Goal: Check status: Check status

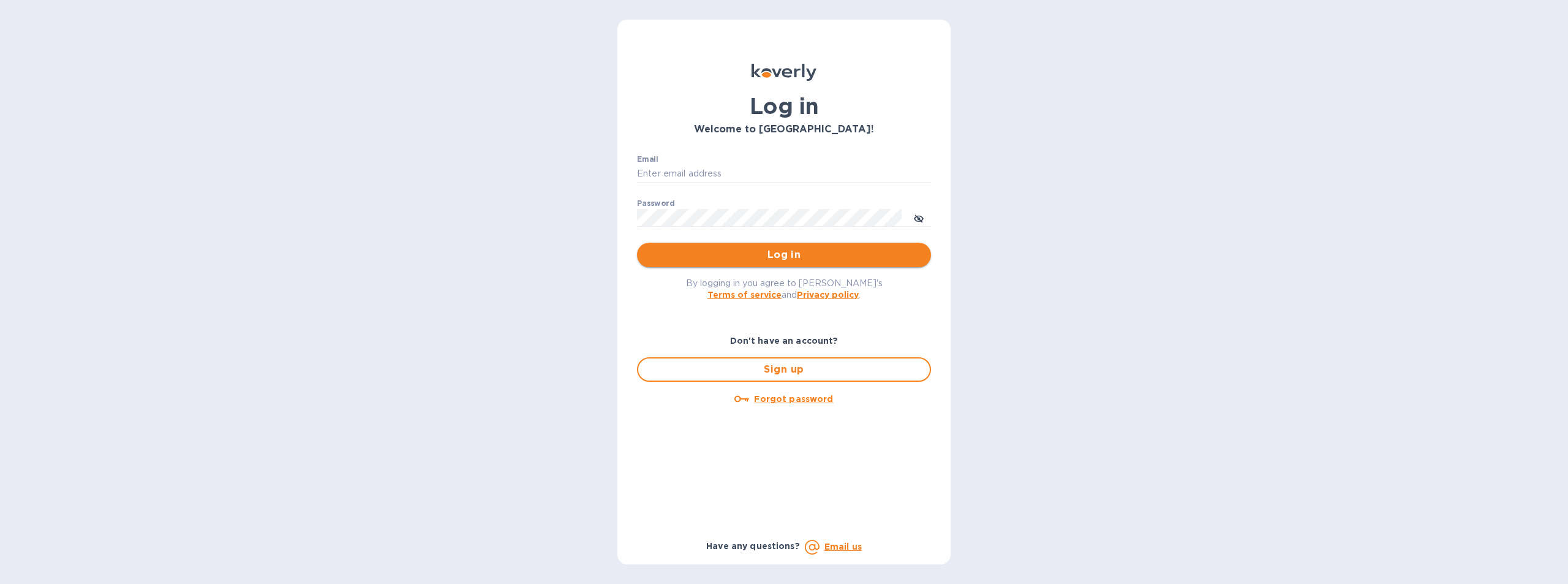
type input "cmendez@bluelinecontainers.com"
click at [809, 256] on span "Log in" at bounding box center [784, 255] width 275 height 15
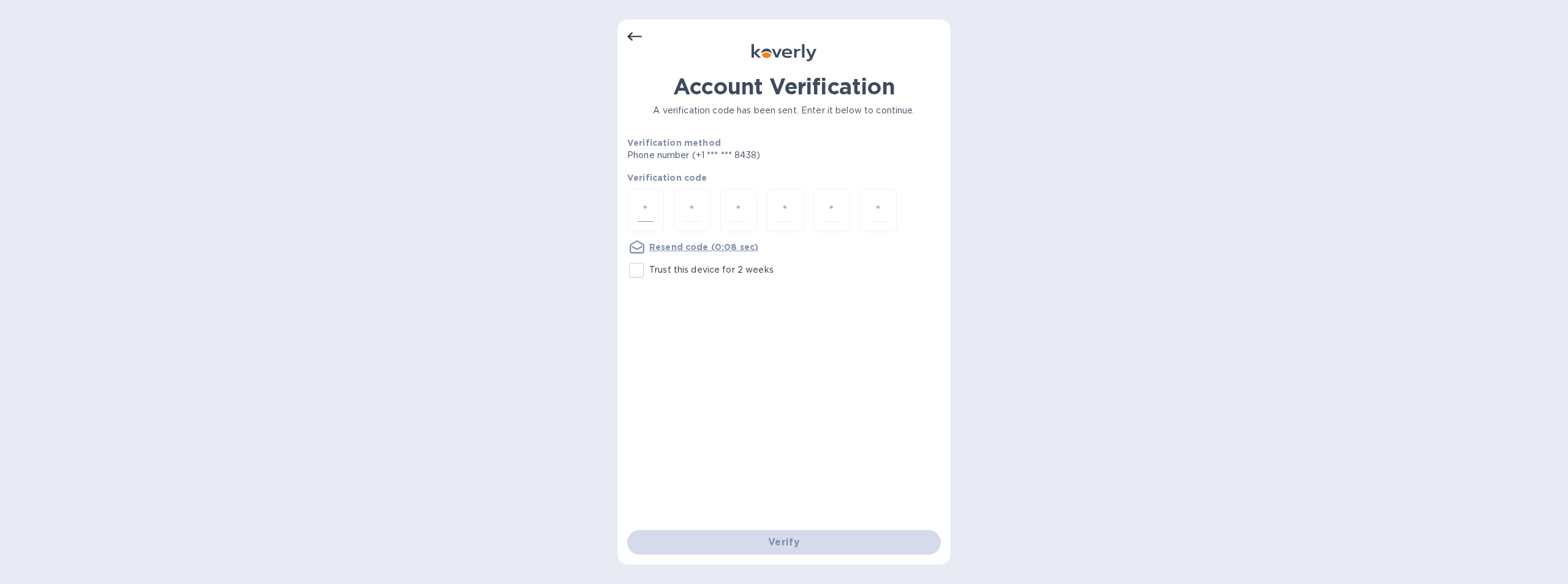
click at [644, 202] on input "number" at bounding box center [645, 211] width 16 height 22
type input "7"
type input "5"
type input "2"
type input "4"
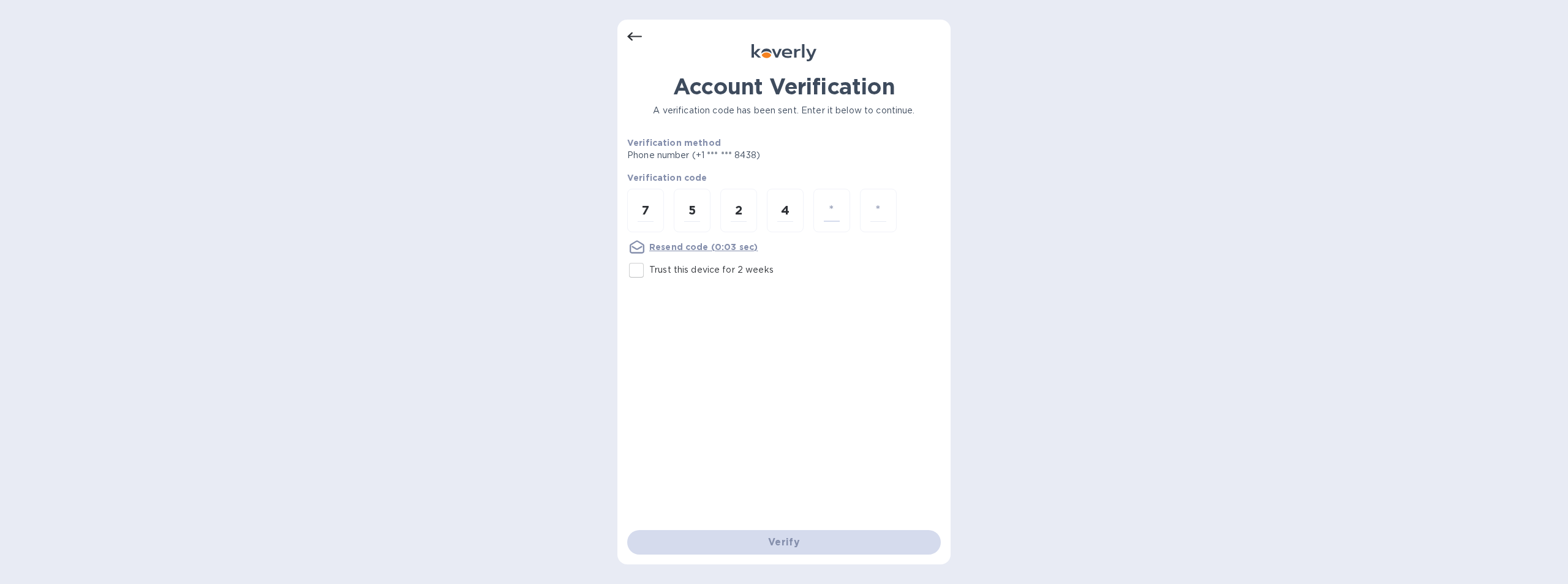
type input "3"
type input "0"
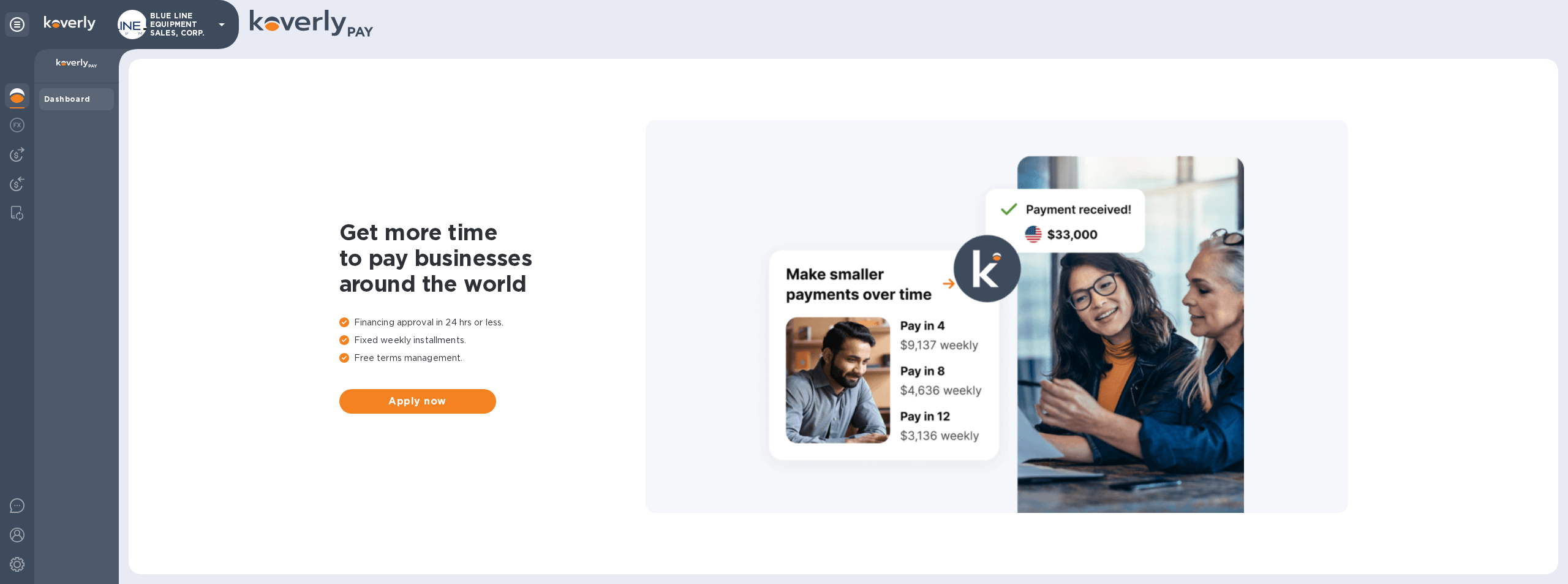
click at [167, 16] on p "BLUE LINE EQUIPMENT SALES, CORP." at bounding box center [181, 25] width 61 height 25
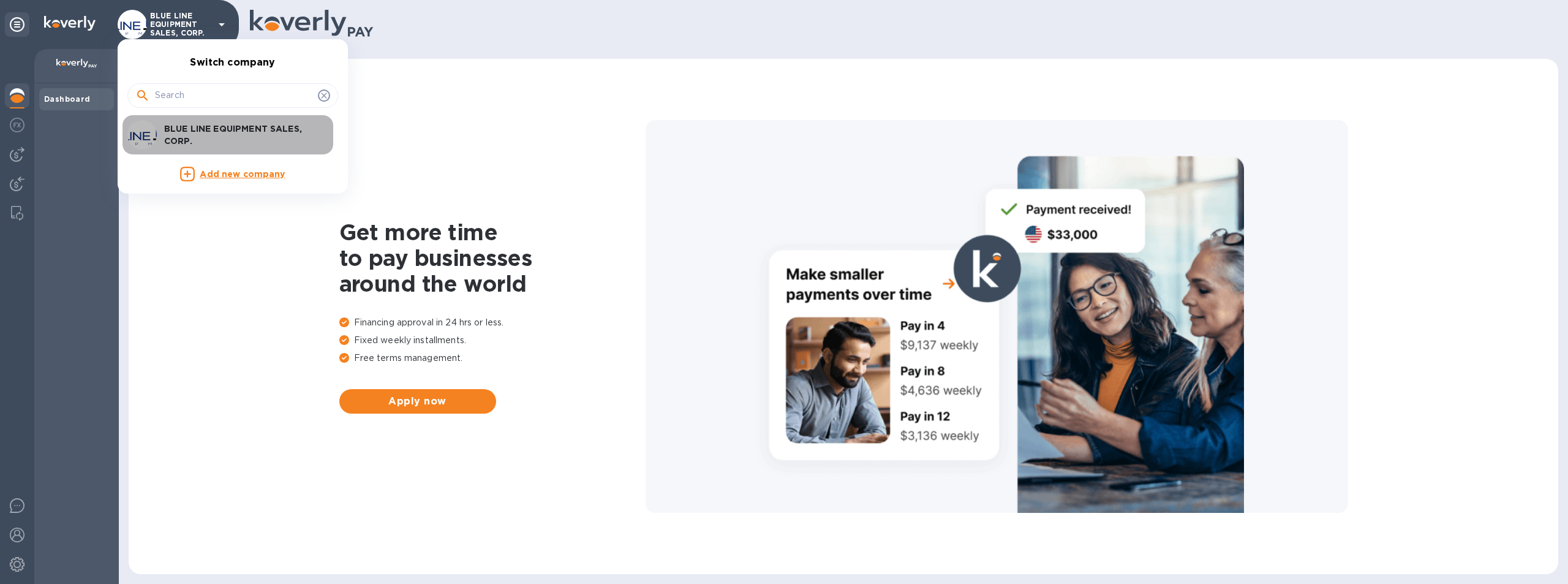
click at [226, 127] on p "BLUE LINE EQUIPMENT SALES, CORP." at bounding box center [241, 134] width 155 height 25
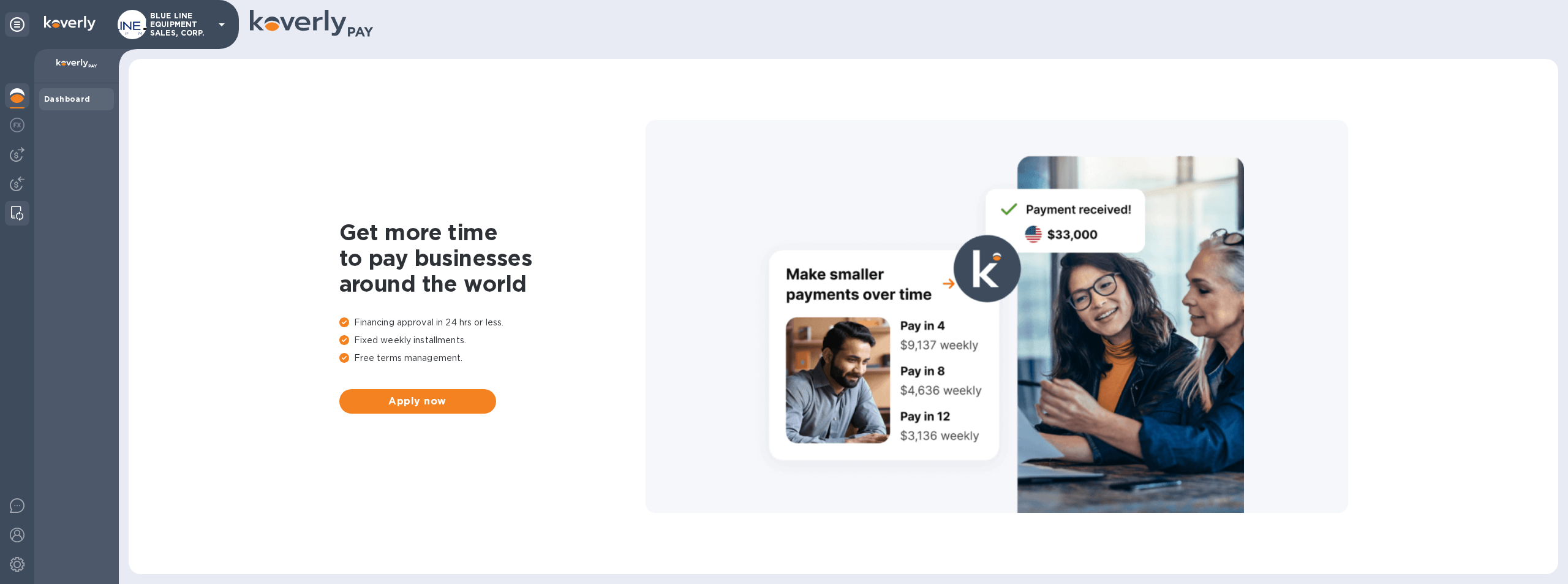
click at [12, 203] on div at bounding box center [17, 213] width 22 height 25
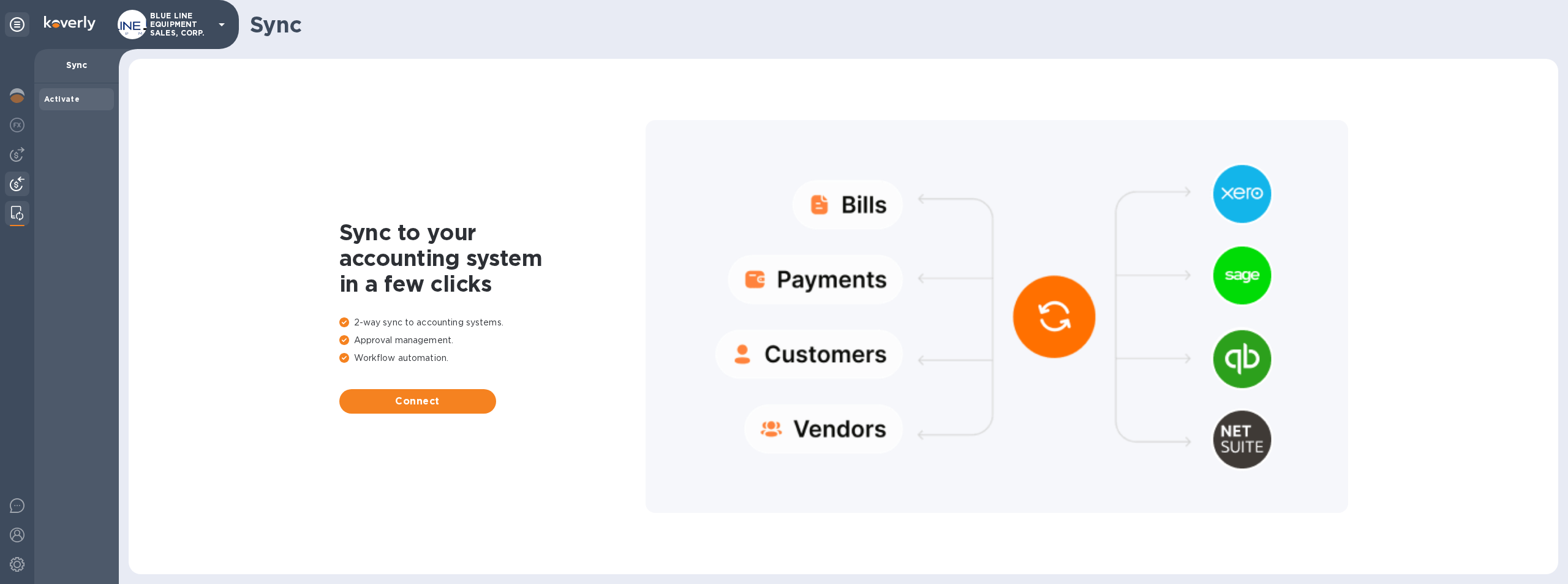
click at [14, 182] on img at bounding box center [17, 184] width 15 height 15
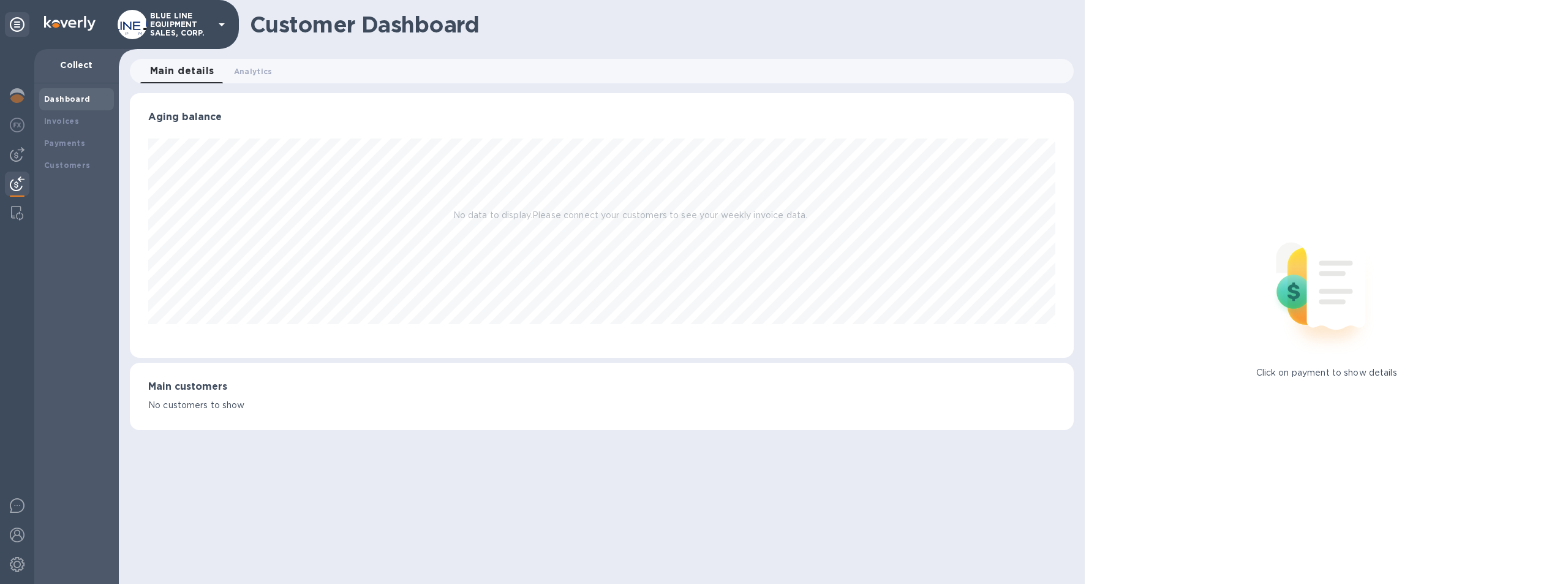
scroll to position [264, 945]
click at [63, 137] on div "Payments" at bounding box center [76, 143] width 65 height 12
